Goal: Find specific page/section: Find specific page/section

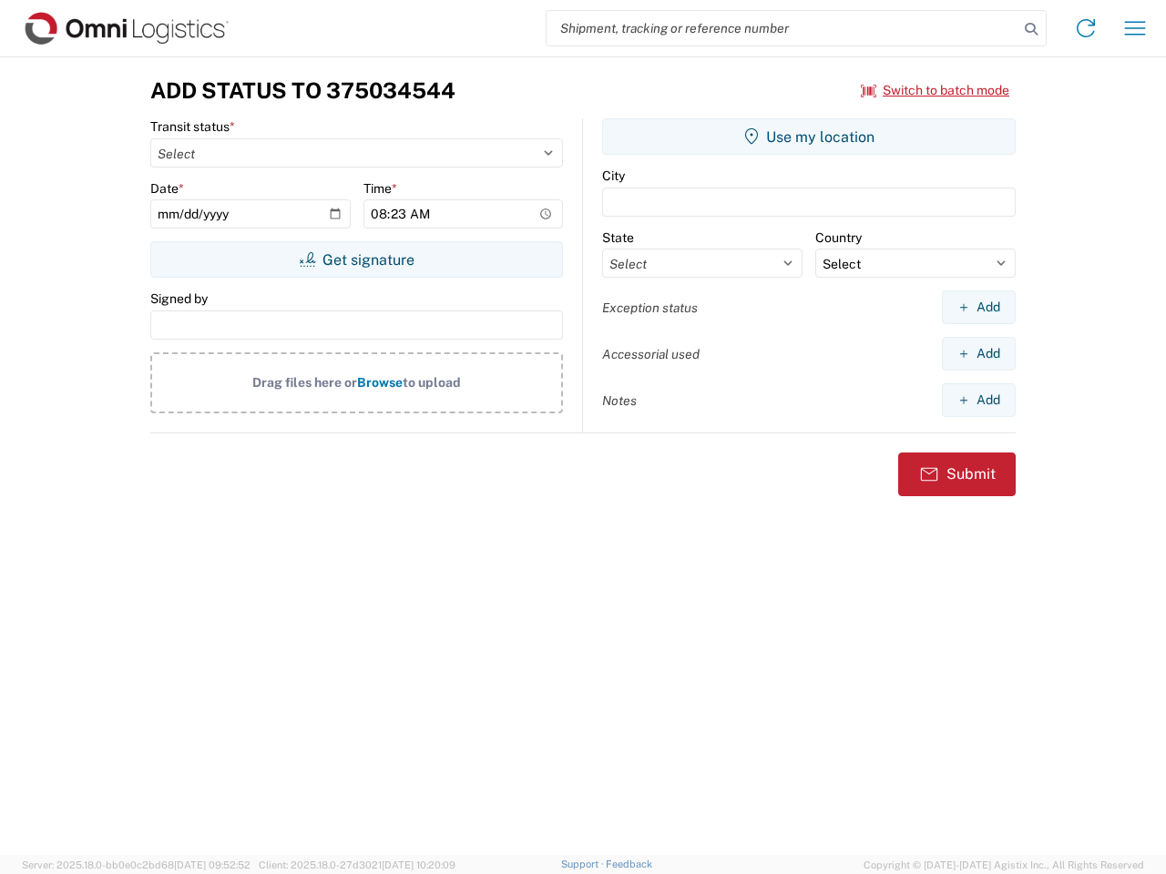
click at [782, 28] on input "search" at bounding box center [782, 28] width 472 height 35
click at [1031, 29] on icon at bounding box center [1031, 29] width 26 height 26
click at [1086, 28] on icon at bounding box center [1085, 28] width 29 height 29
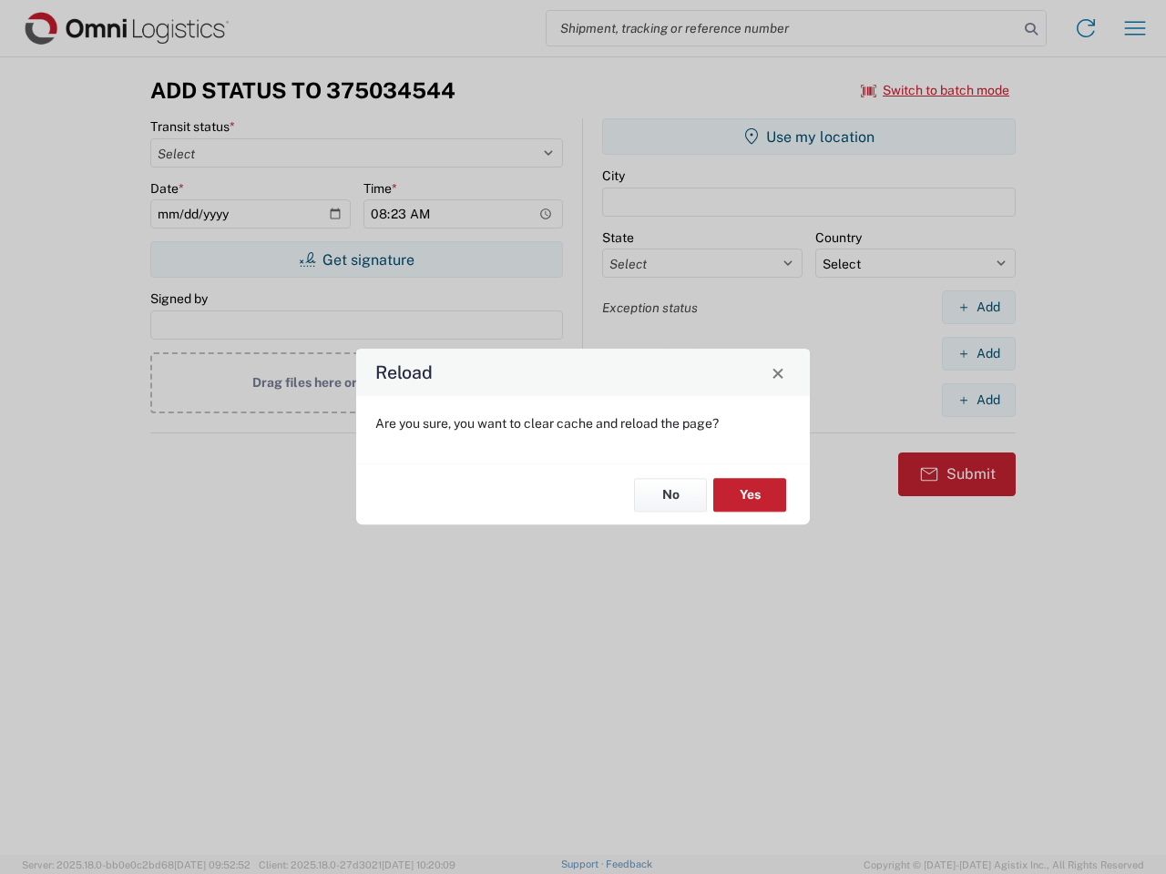
click at [1135, 28] on div "Reload Are you sure, you want to clear cache and reload the page? No Yes" at bounding box center [583, 437] width 1166 height 874
click at [935, 90] on div "Reload Are you sure, you want to clear cache and reload the page? No Yes" at bounding box center [583, 437] width 1166 height 874
click at [356, 260] on div "Reload Are you sure, you want to clear cache and reload the page? No Yes" at bounding box center [583, 437] width 1166 height 874
click at [809, 137] on div "Reload Are you sure, you want to clear cache and reload the page? No Yes" at bounding box center [583, 437] width 1166 height 874
click at [978, 307] on div "Reload Are you sure, you want to clear cache and reload the page? No Yes" at bounding box center [583, 437] width 1166 height 874
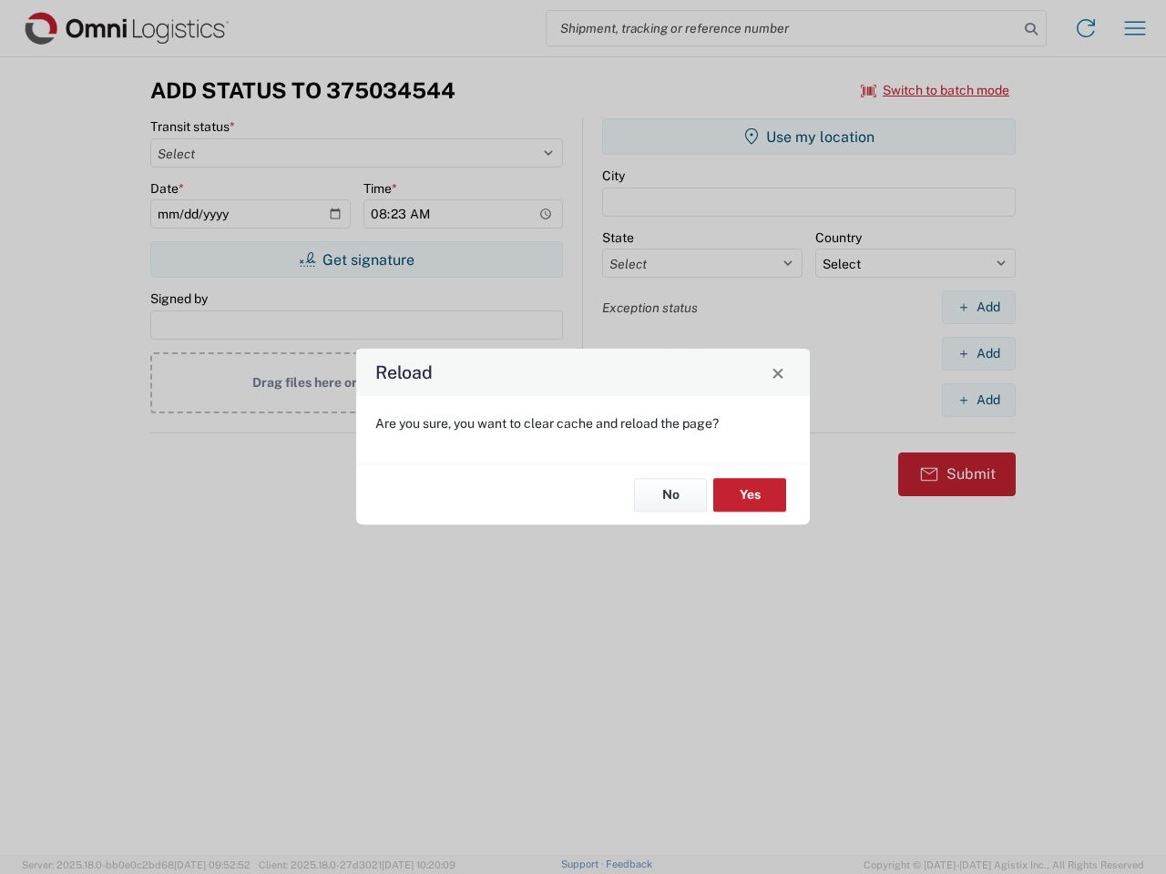
click at [978, 353] on div "Reload Are you sure, you want to clear cache and reload the page? No Yes" at bounding box center [583, 437] width 1166 height 874
click at [978, 400] on div "Reload Are you sure, you want to clear cache and reload the page? No Yes" at bounding box center [583, 437] width 1166 height 874
